Goal: Navigation & Orientation: Find specific page/section

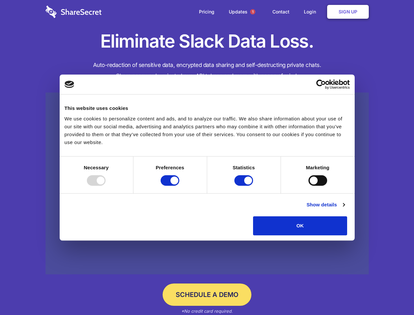
click at [106, 186] on div at bounding box center [96, 180] width 19 height 10
click at [179, 186] on input "Preferences" at bounding box center [170, 180] width 19 height 10
checkbox input "false"
click at [245, 186] on input "Statistics" at bounding box center [244, 180] width 19 height 10
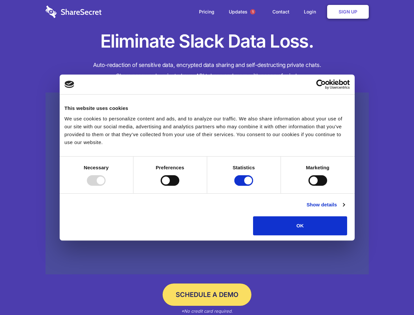
checkbox input "false"
click at [309, 186] on input "Marketing" at bounding box center [318, 180] width 19 height 10
checkbox input "true"
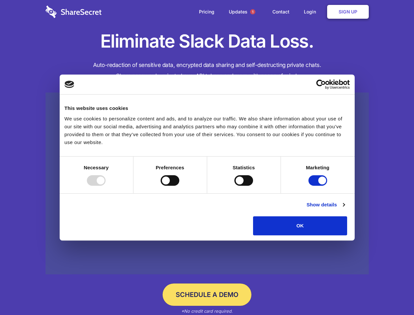
click at [345, 209] on link "Show details" at bounding box center [326, 205] width 38 height 8
click at [0, 0] on ul "Necessary 7 Necessary cookies help make a website usable by enabling basic func…" at bounding box center [0, 0] width 0 height 0
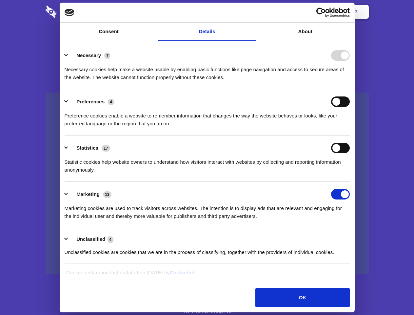
click at [253, 12] on span "1" at bounding box center [252, 11] width 5 height 5
